Goal: Complete application form: Complete application form

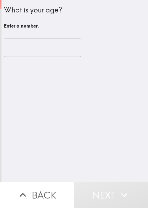
click at [110, 60] on div "​" at bounding box center [75, 47] width 142 height 33
click at [29, 50] on input "number" at bounding box center [42, 48] width 77 height 18
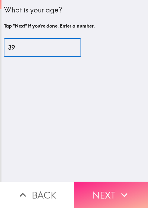
type input "39"
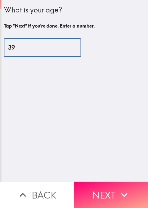
drag, startPoint x: 116, startPoint y: 186, endPoint x: 111, endPoint y: 185, distance: 5.4
click at [118, 189] on icon "button" at bounding box center [124, 195] width 13 height 13
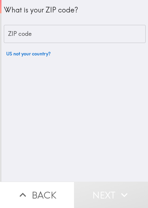
click at [95, 4] on div "What is your ZIP code?" at bounding box center [75, 10] width 142 height 20
click at [71, 39] on input "ZIP code" at bounding box center [75, 34] width 142 height 18
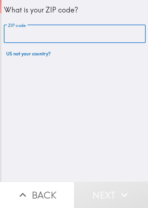
paste input "33604,"
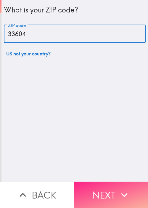
type input "33604"
click at [120, 193] on icon "button" at bounding box center [124, 195] width 13 height 13
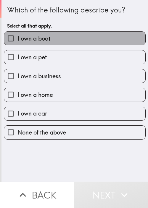
click at [96, 35] on label "I own a boat" at bounding box center [75, 38] width 142 height 13
click at [18, 35] on input "I own a boat" at bounding box center [10, 38] width 13 height 13
checkbox input "true"
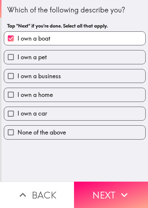
click at [89, 58] on label "I own a pet" at bounding box center [75, 56] width 142 height 13
click at [18, 58] on input "I own a pet" at bounding box center [10, 56] width 13 height 13
checkbox input "true"
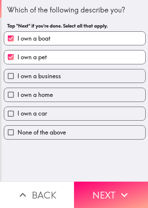
click at [74, 78] on label "I own a business" at bounding box center [75, 75] width 142 height 13
click at [18, 78] on input "I own a business" at bounding box center [10, 75] width 13 height 13
checkbox input "true"
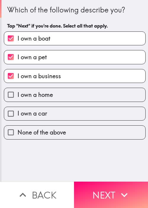
click at [71, 93] on label "I own a home" at bounding box center [75, 94] width 142 height 13
click at [18, 93] on input "I own a home" at bounding box center [10, 94] width 13 height 13
checkbox input "true"
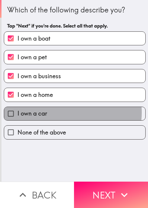
drag, startPoint x: 70, startPoint y: 112, endPoint x: 83, endPoint y: 148, distance: 37.8
click at [70, 113] on label "I own a car" at bounding box center [75, 113] width 142 height 13
click at [18, 113] on input "I own a car" at bounding box center [10, 113] width 13 height 13
checkbox input "true"
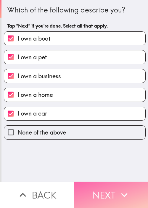
click at [100, 189] on button "Next" at bounding box center [111, 195] width 74 height 26
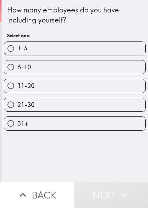
drag, startPoint x: 123, startPoint y: 156, endPoint x: 121, endPoint y: 102, distance: 54.4
click at [123, 154] on div "How many employees do you have including yourself? Select one. 1-5 6-10 11-20 2…" at bounding box center [74, 91] width 147 height 182
click at [82, 84] on label "11-20" at bounding box center [75, 85] width 142 height 13
click at [18, 84] on input "11-20" at bounding box center [10, 85] width 13 height 13
radio input "true"
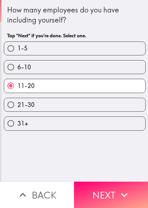
click at [119, 189] on icon "button" at bounding box center [124, 195] width 13 height 13
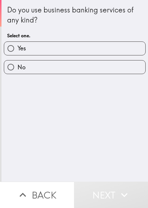
click at [112, 131] on div "Do you use business banking services of any kind? Select one. Yes No" at bounding box center [74, 91] width 147 height 182
click at [94, 52] on label "Yes" at bounding box center [75, 48] width 142 height 13
click at [18, 52] on input "Yes" at bounding box center [10, 48] width 13 height 13
radio input "true"
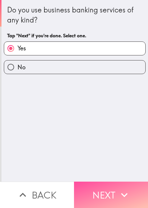
drag, startPoint x: 121, startPoint y: 190, endPoint x: 131, endPoint y: 183, distance: 12.5
click at [121, 193] on icon "button" at bounding box center [124, 195] width 7 height 4
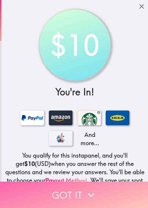
click at [61, 186] on button "Got it" at bounding box center [74, 195] width 148 height 26
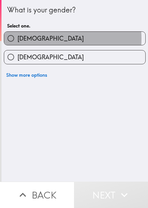
click at [30, 39] on label "[DEMOGRAPHIC_DATA]" at bounding box center [75, 38] width 142 height 13
click at [18, 39] on input "[DEMOGRAPHIC_DATA]" at bounding box center [10, 38] width 13 height 13
radio input "true"
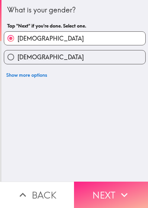
click at [88, 187] on button "Next" at bounding box center [111, 195] width 74 height 26
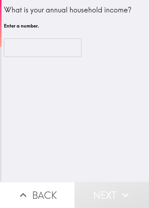
click at [25, 47] on input "number" at bounding box center [42, 48] width 77 height 18
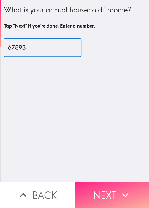
type input "67893"
click at [107, 195] on button "Next" at bounding box center [112, 195] width 75 height 26
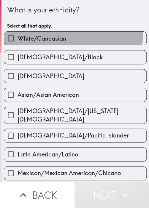
click at [42, 34] on label "White/Caucasian" at bounding box center [75, 38] width 142 height 13
click at [18, 34] on input "White/Caucasian" at bounding box center [10, 38] width 13 height 13
checkbox input "true"
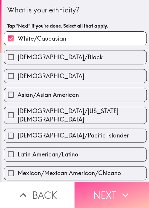
drag, startPoint x: 118, startPoint y: 193, endPoint x: 134, endPoint y: 146, distance: 49.4
click at [119, 193] on icon "button" at bounding box center [125, 195] width 13 height 13
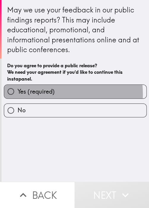
click at [42, 94] on span "Yes (required)" at bounding box center [36, 92] width 37 height 8
click at [18, 94] on input "Yes (required)" at bounding box center [10, 91] width 13 height 13
radio input "true"
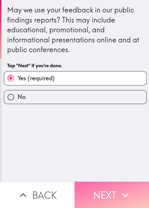
click at [113, 186] on button "Next" at bounding box center [112, 195] width 75 height 26
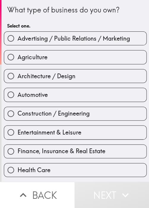
click at [82, 85] on div "Automotive" at bounding box center [73, 92] width 148 height 19
click at [90, 85] on div "Automotive" at bounding box center [73, 92] width 148 height 19
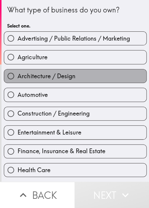
click at [98, 80] on label "Architecture / Design" at bounding box center [75, 75] width 142 height 13
click at [18, 80] on input "Architecture / Design" at bounding box center [10, 75] width 13 height 13
radio input "true"
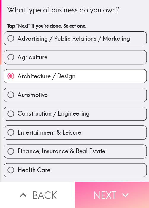
click at [108, 189] on button "Next" at bounding box center [112, 195] width 75 height 26
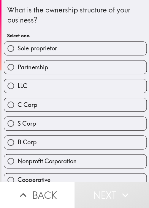
click at [59, 57] on div "Partnership" at bounding box center [73, 65] width 148 height 19
click at [89, 78] on div "LLC" at bounding box center [73, 83] width 148 height 19
click at [83, 68] on label "Partnership" at bounding box center [75, 67] width 142 height 13
click at [18, 68] on input "Partnership" at bounding box center [10, 67] width 13 height 13
radio input "true"
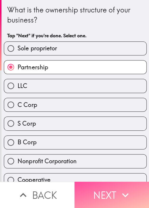
drag, startPoint x: 119, startPoint y: 193, endPoint x: 148, endPoint y: 145, distance: 56.5
click at [119, 193] on icon "button" at bounding box center [125, 195] width 13 height 13
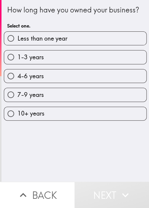
click at [50, 69] on div "4-6 years" at bounding box center [75, 76] width 143 height 14
drag, startPoint x: 93, startPoint y: 88, endPoint x: 99, endPoint y: 79, distance: 11.1
click at [93, 88] on label "7-9 years" at bounding box center [75, 94] width 142 height 13
click at [18, 88] on input "7-9 years" at bounding box center [10, 94] width 13 height 13
radio input "true"
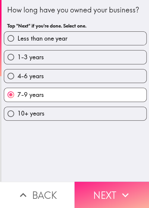
click at [115, 177] on div "How long have you owned your business? Tap "Next" if you're done. Select one. L…" at bounding box center [75, 91] width 148 height 182
click at [118, 182] on button "Next" at bounding box center [112, 195] width 75 height 26
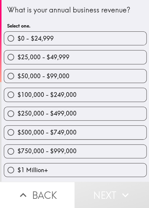
click at [38, 115] on span "$250,000 - $499,000" at bounding box center [47, 114] width 59 height 8
click at [18, 115] on input "$250,000 - $499,000" at bounding box center [10, 113] width 13 height 13
radio input "true"
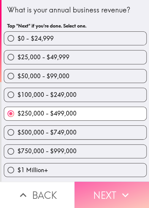
drag, startPoint x: 109, startPoint y: 200, endPoint x: 112, endPoint y: 196, distance: 5.1
click at [109, 199] on button "Next" at bounding box center [112, 195] width 75 height 26
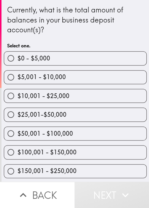
click at [49, 120] on label "$25,001-$50,000" at bounding box center [75, 114] width 142 height 13
click at [18, 120] on input "$25,001-$50,000" at bounding box center [10, 114] width 13 height 13
radio input "true"
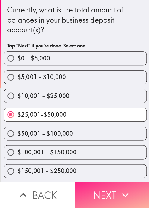
click at [115, 184] on button "Next" at bounding box center [112, 195] width 75 height 26
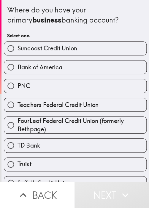
drag, startPoint x: 31, startPoint y: 63, endPoint x: 35, endPoint y: 69, distance: 7.2
click at [31, 63] on span "Bank of America" at bounding box center [40, 67] width 45 height 8
click at [18, 63] on input "Bank of America" at bounding box center [10, 67] width 13 height 13
radio input "true"
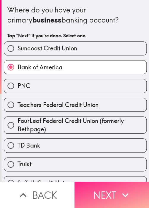
click at [103, 185] on button "Next" at bounding box center [112, 195] width 75 height 26
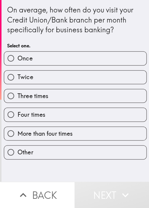
click at [34, 90] on label "Three times" at bounding box center [75, 95] width 142 height 13
click at [18, 90] on input "Three times" at bounding box center [10, 95] width 13 height 13
radio input "true"
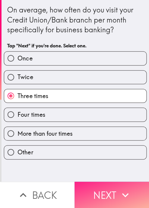
drag, startPoint x: 116, startPoint y: 180, endPoint x: 121, endPoint y: 177, distance: 5.6
click at [116, 182] on button "Next" at bounding box center [112, 195] width 75 height 26
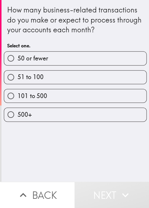
click at [38, 87] on div "101 to 500" at bounding box center [73, 93] width 148 height 19
click at [82, 85] on div "101 to 500" at bounding box center [73, 93] width 148 height 19
click at [94, 95] on label "101 to 500" at bounding box center [75, 95] width 142 height 13
click at [18, 95] on input "101 to 500" at bounding box center [10, 95] width 13 height 13
radio input "true"
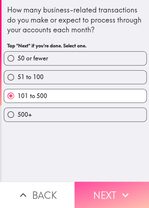
drag, startPoint x: 112, startPoint y: 191, endPoint x: 141, endPoint y: 159, distance: 43.7
click at [112, 191] on button "Next" at bounding box center [112, 195] width 75 height 26
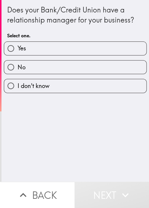
click at [48, 50] on label "Yes" at bounding box center [75, 48] width 142 height 13
click at [18, 50] on input "Yes" at bounding box center [10, 48] width 13 height 13
radio input "true"
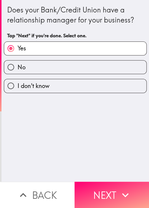
click at [54, 25] on h4 "Does your Bank/Credit Union have a relationship manager for your business?" at bounding box center [75, 15] width 136 height 20
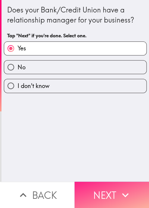
click at [110, 188] on button "Next" at bounding box center [112, 195] width 75 height 26
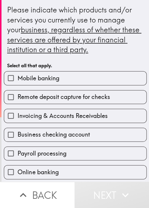
drag, startPoint x: 34, startPoint y: 96, endPoint x: 39, endPoint y: 99, distance: 5.6
click at [34, 96] on span "Remote deposit capture for checks" at bounding box center [64, 97] width 92 height 8
click at [18, 96] on input "Remote deposit capture for checks" at bounding box center [10, 97] width 13 height 13
checkbox input "true"
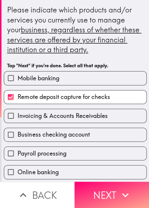
click at [51, 124] on div "Business checking account" at bounding box center [73, 132] width 148 height 19
click at [82, 146] on div "Payroll processing" at bounding box center [73, 151] width 148 height 19
click at [94, 159] on label "Payroll processing" at bounding box center [75, 153] width 142 height 13
click at [18, 159] on input "Payroll processing" at bounding box center [10, 153] width 13 height 13
checkbox input "true"
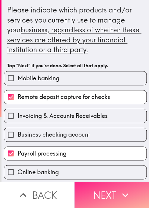
click at [106, 194] on button "Next" at bounding box center [112, 195] width 75 height 26
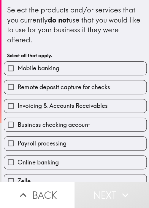
click at [49, 90] on span "Remote deposit capture for checks" at bounding box center [64, 87] width 92 height 8
click at [18, 90] on input "Remote deposit capture for checks" at bounding box center [10, 86] width 13 height 13
checkbox input "true"
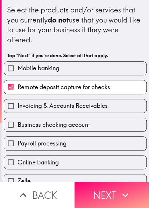
click at [49, 123] on span "Business checking account" at bounding box center [54, 125] width 72 height 8
click at [18, 123] on input "Business checking account" at bounding box center [10, 124] width 13 height 13
checkbox input "true"
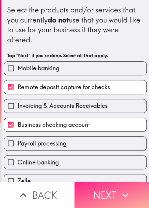
click at [106, 190] on button "Next" at bounding box center [112, 195] width 75 height 26
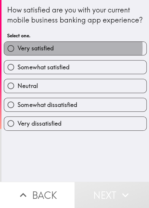
click at [34, 53] on span "Very satisfied" at bounding box center [36, 48] width 36 height 8
click at [18, 55] on input "Very satisfied" at bounding box center [10, 48] width 13 height 13
radio input "true"
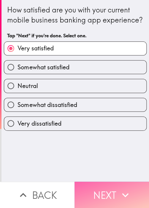
click at [100, 188] on button "Next" at bounding box center [112, 195] width 75 height 26
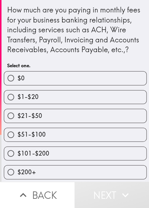
scroll to position [11, 0]
click at [34, 142] on div "$101-$200" at bounding box center [73, 151] width 148 height 19
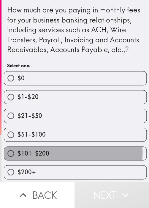
click at [62, 152] on label "$101-$200" at bounding box center [75, 153] width 142 height 13
click at [18, 152] on input "$101-$200" at bounding box center [10, 153] width 13 height 13
radio input "true"
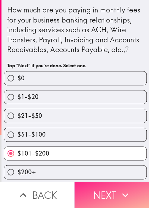
click at [125, 193] on icon "button" at bounding box center [125, 195] width 7 height 4
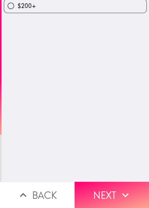
scroll to position [0, 0]
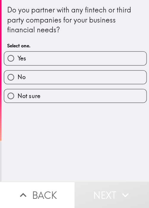
drag, startPoint x: 55, startPoint y: 56, endPoint x: 66, endPoint y: 58, distance: 11.8
click at [55, 56] on label "Yes" at bounding box center [75, 58] width 142 height 13
click at [18, 56] on input "Yes" at bounding box center [10, 58] width 13 height 13
radio input "true"
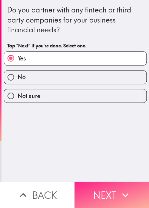
click at [122, 189] on icon "button" at bounding box center [125, 195] width 13 height 13
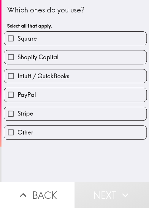
click at [42, 39] on label "Square" at bounding box center [75, 38] width 142 height 13
click at [18, 39] on input "Square" at bounding box center [10, 38] width 13 height 13
checkbox input "true"
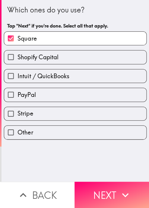
click at [46, 60] on span "Shopify Capital" at bounding box center [38, 57] width 41 height 8
click at [18, 60] on input "Shopify Capital" at bounding box center [10, 56] width 13 height 13
checkbox input "true"
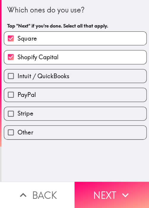
drag, startPoint x: 115, startPoint y: 171, endPoint x: 115, endPoint y: 176, distance: 5.1
click at [115, 171] on div "Which ones do you use? Tap "Next" if you're done. Select all that apply. Square…" at bounding box center [75, 91] width 148 height 182
drag, startPoint x: 115, startPoint y: 184, endPoint x: 128, endPoint y: 171, distance: 18.7
click at [115, 184] on button "Next" at bounding box center [112, 195] width 75 height 26
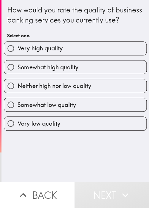
click at [21, 72] on span "Somewhat high quality" at bounding box center [48, 67] width 61 height 8
click at [18, 74] on input "Somewhat high quality" at bounding box center [10, 67] width 13 height 13
radio input "true"
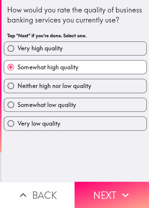
click at [42, 154] on div "How would you rate the quality of business banking services you currently use? …" at bounding box center [75, 91] width 148 height 182
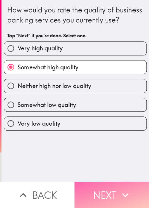
click at [101, 191] on button "Next" at bounding box center [112, 195] width 75 height 26
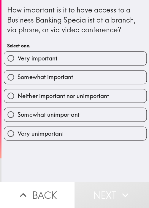
drag, startPoint x: 45, startPoint y: 76, endPoint x: 56, endPoint y: 83, distance: 12.3
click at [45, 76] on span "Somewhat important" at bounding box center [45, 77] width 55 height 8
click at [18, 76] on input "Somewhat important" at bounding box center [10, 77] width 13 height 13
radio input "true"
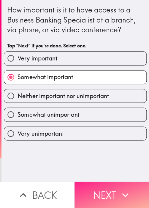
click at [115, 183] on button "Next" at bounding box center [112, 195] width 75 height 26
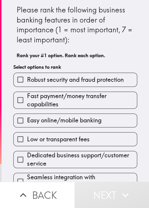
drag, startPoint x: 80, startPoint y: 73, endPoint x: 79, endPoint y: 76, distance: 3.2
click at [80, 73] on div "Robust security and fraud protection" at bounding box center [75, 80] width 124 height 14
click at [75, 83] on span "Robust security and fraud protection" at bounding box center [75, 80] width 96 height 8
click at [27, 83] on input "Robust security and fraud protection" at bounding box center [20, 79] width 13 height 13
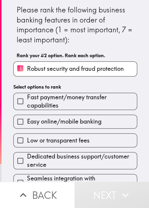
click at [76, 102] on span "Fast payment/money transfer capabilities" at bounding box center [82, 101] width 110 height 17
click at [27, 102] on input "Fast payment/money transfer capabilities" at bounding box center [20, 101] width 13 height 13
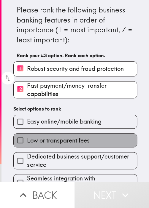
click at [76, 134] on label "Low or transparent fees" at bounding box center [75, 140] width 123 height 13
click at [27, 134] on input "Low or transparent fees" at bounding box center [20, 140] width 13 height 13
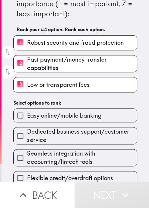
scroll to position [33, 0]
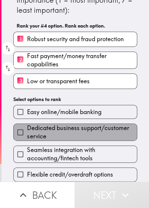
click at [74, 132] on span "Dedicated business support/customer service" at bounding box center [82, 132] width 110 height 17
click at [27, 132] on input "Dedicated business support/customer service" at bounding box center [20, 132] width 13 height 13
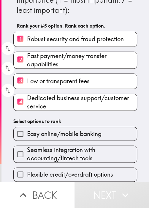
click at [71, 130] on span "Easy online/mobile banking" at bounding box center [64, 134] width 74 height 8
click at [27, 127] on input "Easy online/mobile banking" at bounding box center [20, 133] width 13 height 13
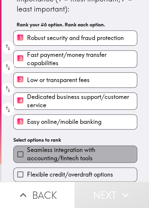
click at [76, 153] on span "Seamless integration with accounting/fintech tools" at bounding box center [82, 154] width 110 height 17
click at [27, 153] on input "Seamless integration with accounting/fintech tools" at bounding box center [20, 154] width 13 height 13
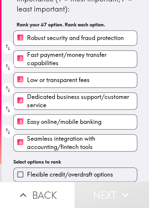
click at [79, 168] on label "Flexible credit/overdraft options" at bounding box center [75, 174] width 123 height 13
click at [27, 168] on input "Flexible credit/overdraft options" at bounding box center [20, 174] width 13 height 13
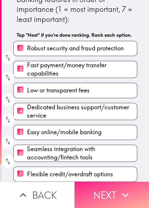
click at [109, 189] on button "Next" at bounding box center [112, 195] width 75 height 26
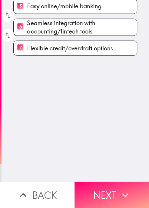
scroll to position [0, 0]
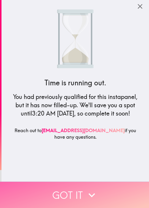
click at [85, 189] on icon "button" at bounding box center [91, 195] width 13 height 13
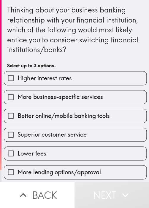
click at [37, 103] on label "More business-specific services" at bounding box center [75, 97] width 142 height 13
click at [18, 103] on input "More business-specific services" at bounding box center [10, 97] width 13 height 13
checkbox input "true"
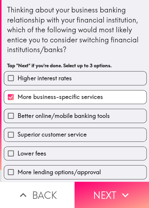
click at [78, 75] on label "Higher interest rates" at bounding box center [75, 78] width 142 height 13
click at [18, 75] on input "Higher interest rates" at bounding box center [10, 78] width 13 height 13
checkbox input "true"
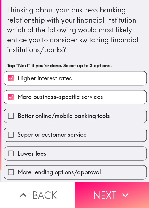
click at [78, 147] on label "Lower fees" at bounding box center [75, 153] width 142 height 13
click at [18, 147] on input "Lower fees" at bounding box center [10, 153] width 13 height 13
checkbox input "true"
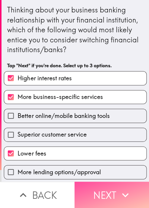
drag, startPoint x: 114, startPoint y: 186, endPoint x: 120, endPoint y: 174, distance: 14.1
click at [113, 187] on button "Next" at bounding box center [112, 195] width 75 height 26
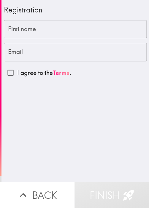
click at [67, 32] on input "First name" at bounding box center [75, 29] width 143 height 18
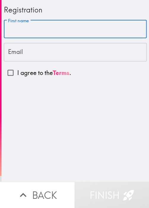
click at [7, 21] on div "First name First name" at bounding box center [75, 29] width 143 height 18
paste input "[PERSON_NAME]"
click at [53, 25] on input "[PERSON_NAME]" at bounding box center [75, 29] width 143 height 18
paste input "[PERSON_NAME]"
type input "RACHELWALLACE"
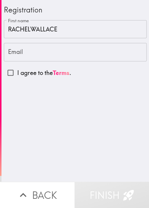
click at [24, 47] on input "Email" at bounding box center [75, 52] width 143 height 18
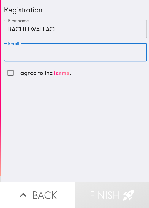
paste input "[PERSON_NAME]"
type input "[PERSON_NAME]"
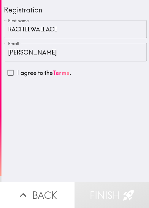
click at [82, 110] on div "Registration First name [PERSON_NAME] First name Email [PERSON_NAME] Email I ag…" at bounding box center [75, 91] width 148 height 182
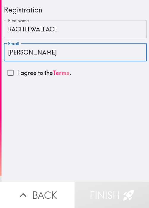
drag, startPoint x: 55, startPoint y: 53, endPoint x: -25, endPoint y: 53, distance: 79.9
click at [0, 0] on html "Registration First name [PERSON_NAME] First name Email [PERSON_NAME] Email I ag…" at bounding box center [74, 0] width 149 height 0
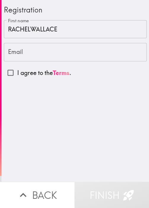
click at [15, 45] on div "Email Email" at bounding box center [75, 52] width 143 height 18
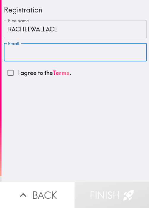
paste input "[EMAIL_ADDRESS][DOMAIN_NAME]"
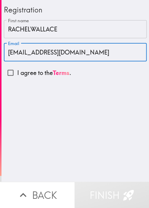
type input "[EMAIL_ADDRESS][DOMAIN_NAME]"
click at [9, 71] on input "I agree to the Terms ." at bounding box center [10, 72] width 13 height 13
checkbox input "true"
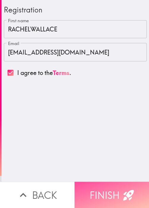
drag, startPoint x: 116, startPoint y: 193, endPoint x: 118, endPoint y: 182, distance: 10.5
click at [115, 192] on button "Finish" at bounding box center [112, 195] width 75 height 26
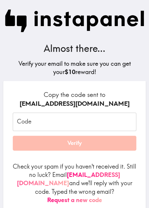
click at [62, 118] on input "Code" at bounding box center [74, 122] width 123 height 18
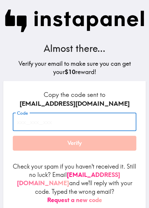
paste input "YKq_U9B_emB"
drag, startPoint x: 80, startPoint y: 121, endPoint x: 25, endPoint y: 113, distance: 55.8
click at [25, 113] on div "Code YKq_U9B_emB Code" at bounding box center [74, 122] width 123 height 18
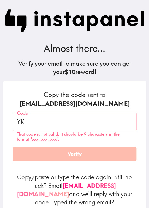
click at [73, 41] on div "Almost there... Verify your email to make sure you can get your $10 reward!" at bounding box center [74, 40] width 149 height 81
click at [46, 124] on input "YK" at bounding box center [74, 122] width 123 height 18
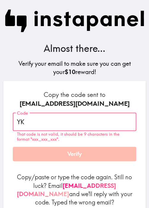
drag, startPoint x: 43, startPoint y: 123, endPoint x: -12, endPoint y: 119, distance: 54.7
click at [0, 0] on html "Almost there... Verify your email to make sure you can get your $10 reward! Cop…" at bounding box center [74, 0] width 149 height 0
paste input "T5k_8DJ_bQE"
type input "T5k_8DJ_bQE"
click at [38, 88] on div "Copy the code sent to [EMAIL_ADDRESS][DOMAIN_NAME] Code T5k_8DJ_bQE Code That c…" at bounding box center [74, 155] width 142 height 148
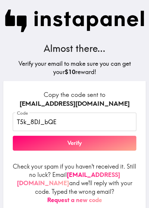
click at [79, 66] on h5 "Verify your email to make sure you can get your $10 reward!" at bounding box center [75, 68] width 140 height 17
click at [76, 148] on button "Verify" at bounding box center [74, 143] width 123 height 15
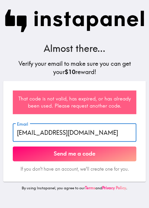
drag, startPoint x: 84, startPoint y: 132, endPoint x: -21, endPoint y: 126, distance: 105.3
click at [0, 0] on html "Almost there... Verify your email to make sure you can get your $10 reward! Tha…" at bounding box center [74, 0] width 149 height 0
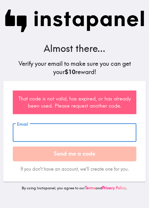
click at [59, 136] on input "Email" at bounding box center [74, 133] width 123 height 18
paste input "T5k_8DJ_bQE"
type input "T5k_8DJ_bQE"
drag, startPoint x: 62, startPoint y: 134, endPoint x: -27, endPoint y: 136, distance: 89.1
click at [0, 0] on html "Almost there... Verify your email to make sure you can get your $10 reward! Tha…" at bounding box center [74, 0] width 149 height 0
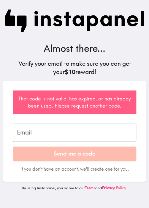
click at [69, 79] on div "Almost there... Verify your email to make sure you can get your $10 reward!" at bounding box center [74, 40] width 149 height 81
click at [51, 133] on input "Email" at bounding box center [74, 133] width 123 height 18
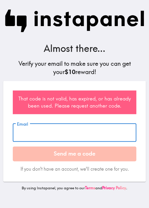
click at [61, 39] on div "Almost there... Verify your email to make sure you can get your $10 reward!" at bounding box center [74, 40] width 149 height 81
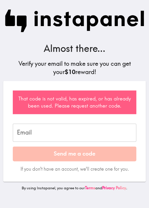
click at [40, 130] on input "Email" at bounding box center [74, 133] width 123 height 18
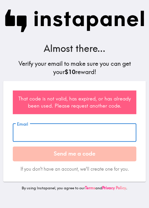
click at [70, 157] on button "Send me a code" at bounding box center [74, 154] width 123 height 15
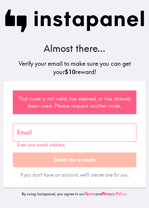
click at [34, 131] on input "Email" at bounding box center [74, 133] width 123 height 18
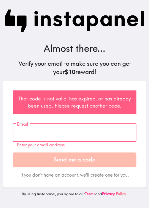
paste input "[EMAIL_ADDRESS][DOMAIN_NAME]"
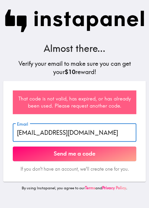
type input "[EMAIL_ADDRESS][DOMAIN_NAME]"
click at [62, 159] on button "Send me a code" at bounding box center [74, 154] width 123 height 15
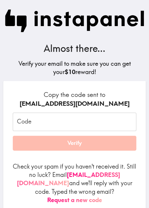
click at [64, 126] on input "Code" at bounding box center [74, 122] width 123 height 18
paste input "NDE_Jnh_yyy"
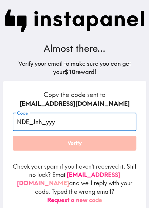
type input "NDE_Jnh_yyy"
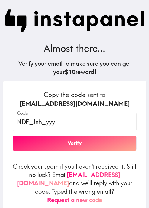
click at [32, 142] on button "Verify" at bounding box center [74, 143] width 123 height 15
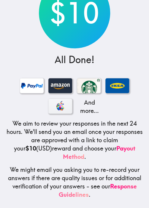
scroll to position [65, 0]
